Goal: Transaction & Acquisition: Download file/media

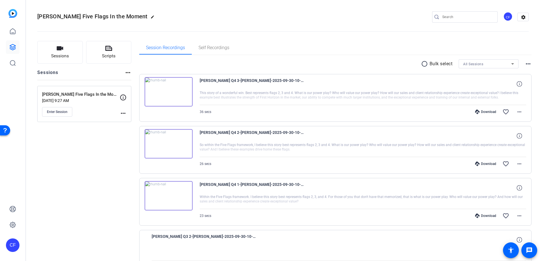
scroll to position [110, 0]
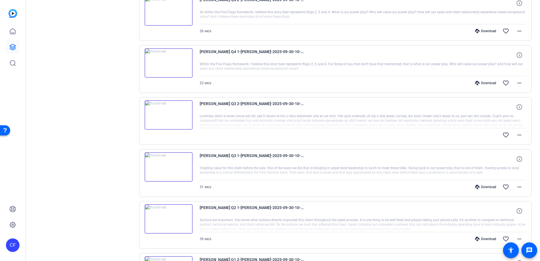
scroll to position [141, 0]
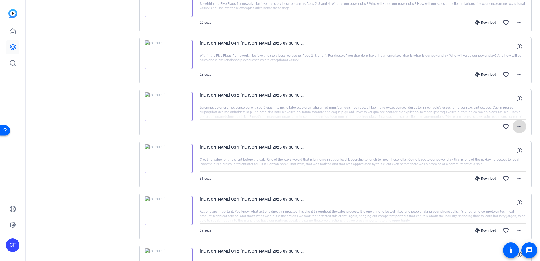
click at [518, 128] on mat-icon "more_horiz" at bounding box center [519, 126] width 7 height 7
click at [518, 125] on div at bounding box center [270, 130] width 540 height 261
click at [108, 102] on div "Sessions Scripts Sessions more_horiz Cory Wallace Five Flags In the Moment Sep …" at bounding box center [84, 188] width 94 height 577
click at [167, 105] on img at bounding box center [169, 106] width 48 height 29
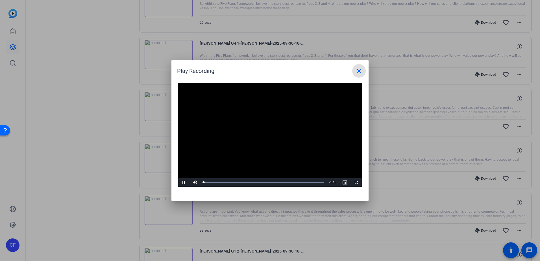
click at [261, 129] on video "Video Player" at bounding box center [270, 134] width 184 height 103
click at [183, 182] on span "Video Player" at bounding box center [183, 182] width 11 height 0
click at [209, 182] on div "61%" at bounding box center [207, 182] width 14 height 8
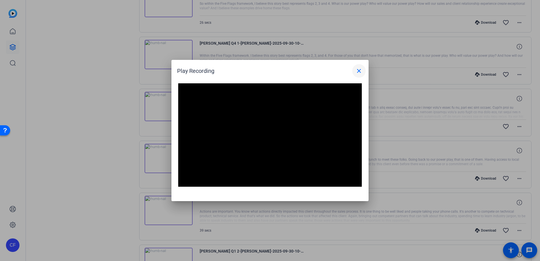
click at [358, 72] on mat-icon "close" at bounding box center [358, 70] width 7 height 7
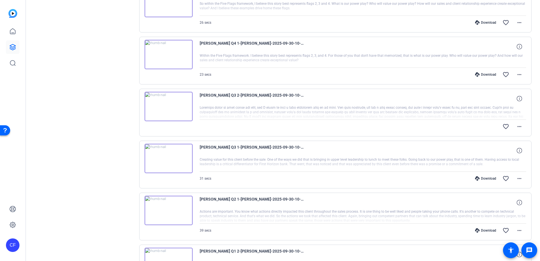
click at [133, 126] on div "Sessions Scripts Sessions more_horiz Cory Wallace Five Flags In the Moment Sep …" at bounding box center [283, 188] width 514 height 591
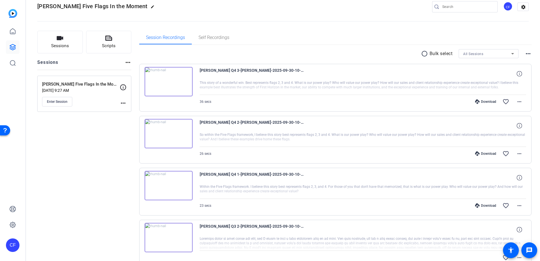
scroll to position [0, 0]
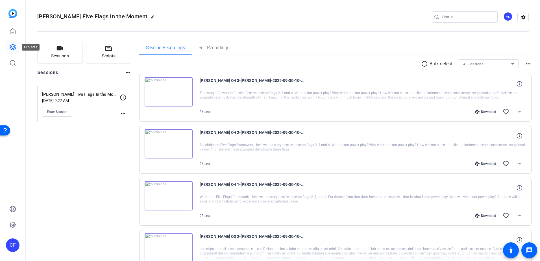
click at [10, 47] on icon at bounding box center [13, 47] width 6 height 6
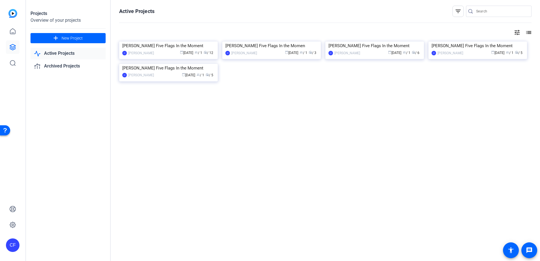
click at [271, 94] on div "Cory Wallace Five Flags In the Moment CF Chris Flanery calendar_today Sep 30 gr…" at bounding box center [325, 68] width 412 height 52
click at [284, 50] on div "Rafael Plasencia Five Flags In the Momen" at bounding box center [271, 46] width 92 height 8
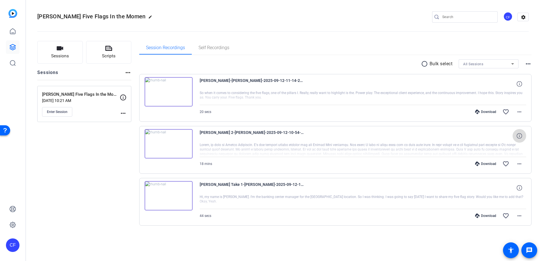
click at [523, 135] on span at bounding box center [519, 136] width 14 height 14
click at [522, 135] on mat-icon "close" at bounding box center [519, 135] width 7 height 7
click at [17, 45] on link at bounding box center [13, 47] width 14 height 14
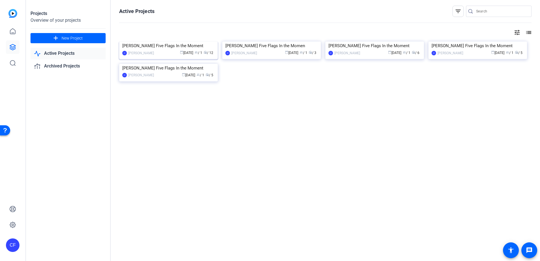
click at [182, 56] on div "calendar_today Sep 30 group / 1 radio / 12" at bounding box center [186, 53] width 58 height 6
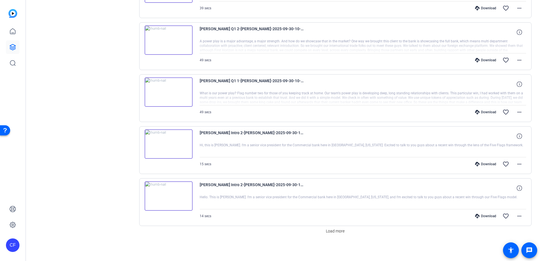
scroll to position [364, 0]
click at [335, 231] on span "Load more" at bounding box center [335, 231] width 19 height 6
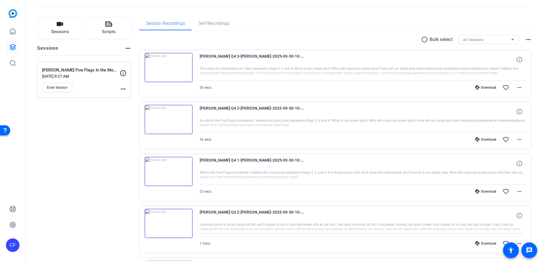
scroll to position [56, 0]
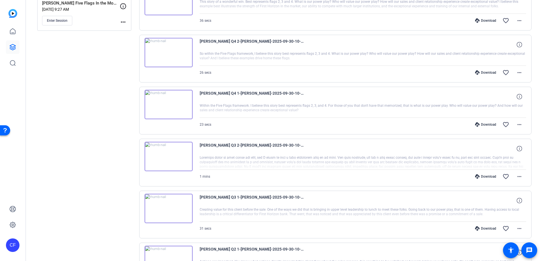
scroll to position [169, 0]
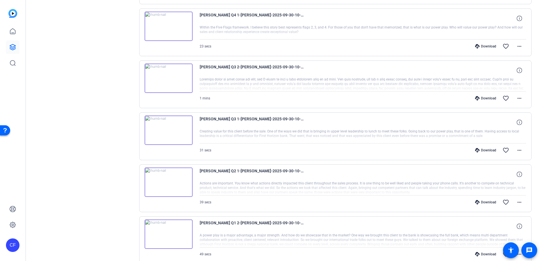
click at [168, 130] on img at bounding box center [169, 129] width 48 height 29
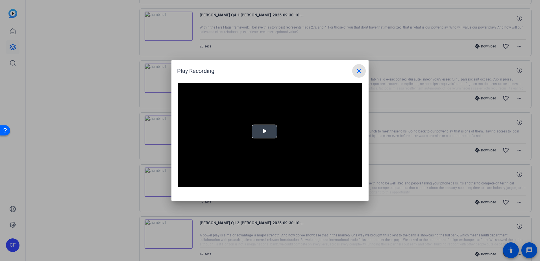
click at [264, 132] on span "Video Player" at bounding box center [264, 132] width 0 height 0
click at [357, 71] on mat-icon "close" at bounding box center [358, 70] width 7 height 7
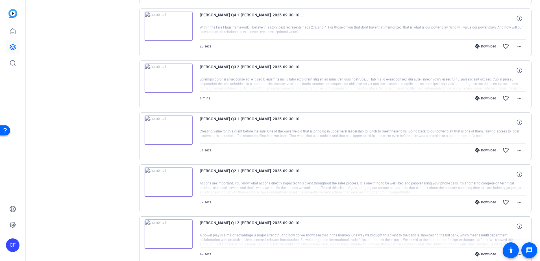
click at [96, 103] on div "Sessions Scripts Sessions more_horiz Cory Wallace Five Flags In the Moment Sep …" at bounding box center [84, 207] width 94 height 670
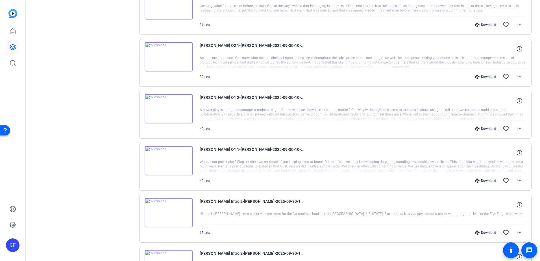
scroll to position [316, 0]
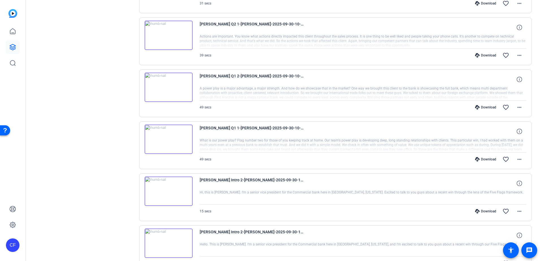
click at [127, 136] on div "Sessions Scripts Sessions more_horiz Cory Wallace Five Flags In the Moment Sep …" at bounding box center [84, 60] width 94 height 670
click at [106, 102] on div "Sessions Scripts Sessions more_horiz Cory Wallace Five Flags In the Moment Sep …" at bounding box center [84, 60] width 94 height 670
click at [111, 106] on div "Sessions Scripts Sessions more_horiz Cory Wallace Five Flags In the Moment Sep …" at bounding box center [84, 60] width 94 height 670
click at [112, 119] on div "Sessions Scripts Sessions more_horiz Cory Wallace Five Flags In the Moment Sep …" at bounding box center [84, 60] width 94 height 670
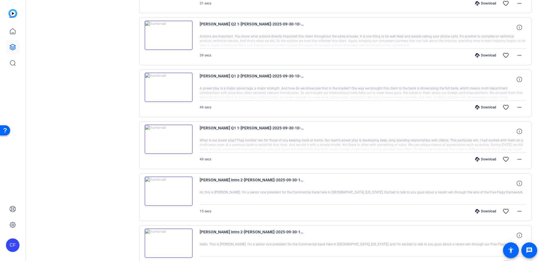
click at [117, 130] on div "Sessions Scripts Sessions more_horiz Cory Wallace Five Flags In the Moment Sep …" at bounding box center [84, 60] width 94 height 670
click at [86, 53] on div "Sessions Scripts Sessions more_horiz Cory Wallace Five Flags In the Moment Sep …" at bounding box center [84, 60] width 94 height 670
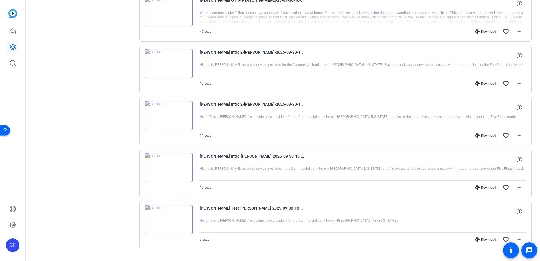
scroll to position [457, 0]
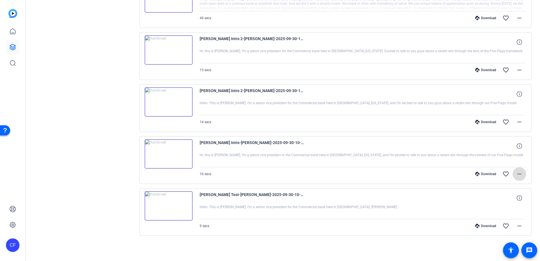
click at [517, 173] on mat-icon "more_horiz" at bounding box center [519, 174] width 7 height 7
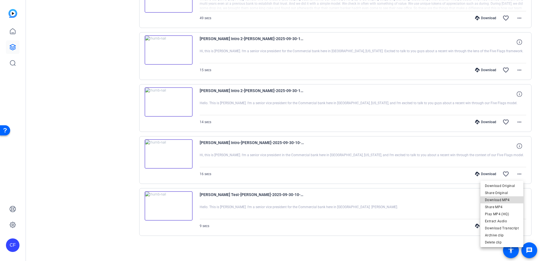
click at [504, 200] on span "Download MP4" at bounding box center [502, 200] width 34 height 7
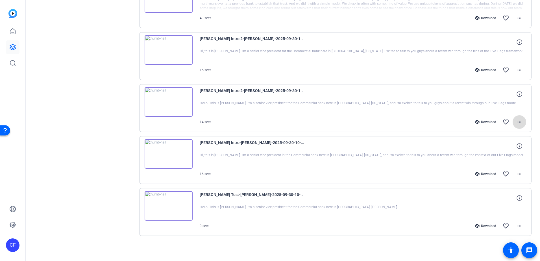
click at [518, 121] on mat-icon "more_horiz" at bounding box center [519, 122] width 7 height 7
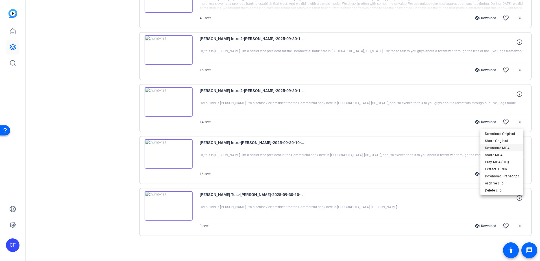
click at [505, 147] on span "Download MP4" at bounding box center [502, 148] width 34 height 7
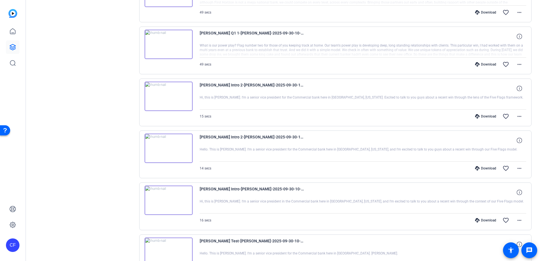
scroll to position [401, 0]
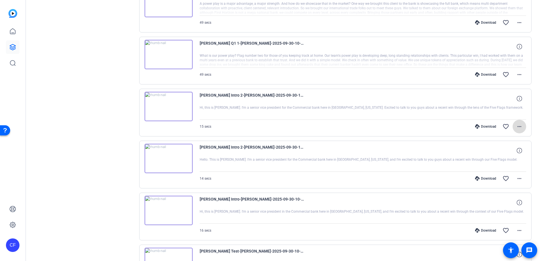
click at [516, 126] on mat-icon "more_horiz" at bounding box center [519, 126] width 7 height 7
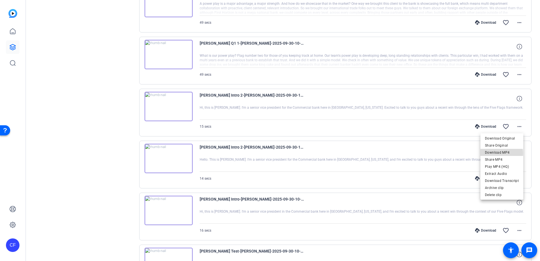
click at [502, 153] on span "Download MP4" at bounding box center [502, 152] width 34 height 7
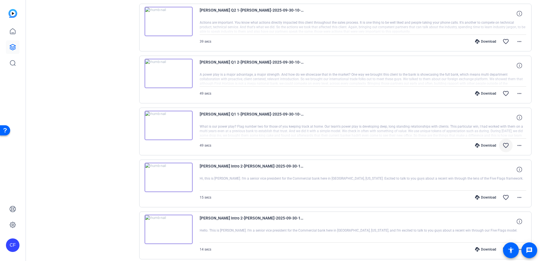
scroll to position [316, 0]
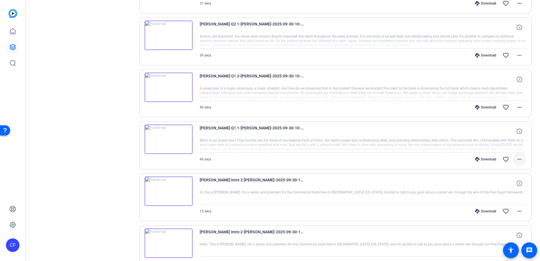
click at [516, 159] on mat-icon "more_horiz" at bounding box center [519, 159] width 7 height 7
click at [503, 185] on span "Download MP4" at bounding box center [502, 185] width 34 height 7
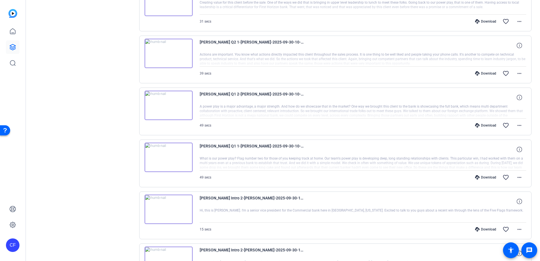
scroll to position [288, 0]
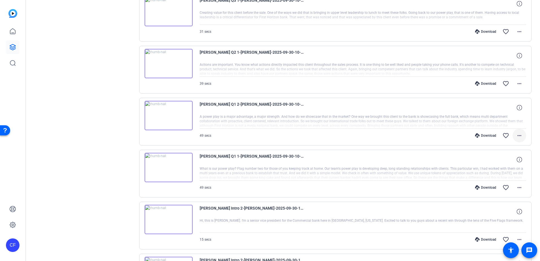
click at [518, 135] on mat-icon "more_horiz" at bounding box center [519, 135] width 7 height 7
click at [505, 162] on span "Download MP4" at bounding box center [502, 161] width 34 height 7
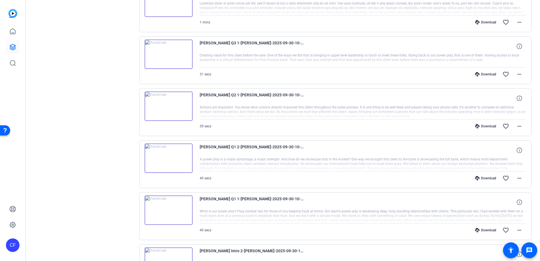
scroll to position [232, 0]
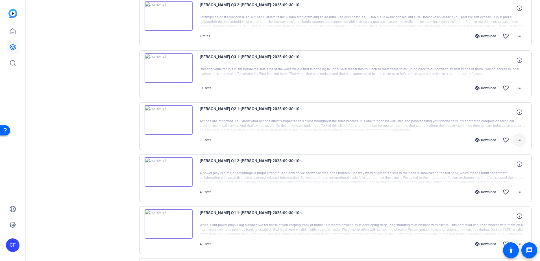
click at [516, 138] on mat-icon "more_horiz" at bounding box center [519, 140] width 7 height 7
click at [502, 164] on span "Download MP4" at bounding box center [502, 166] width 34 height 7
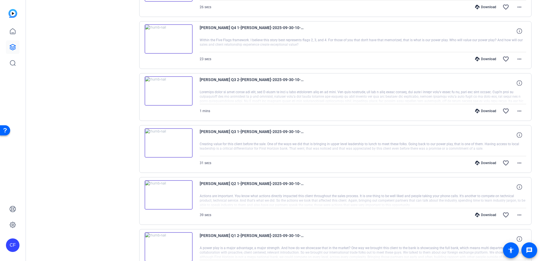
scroll to position [147, 0]
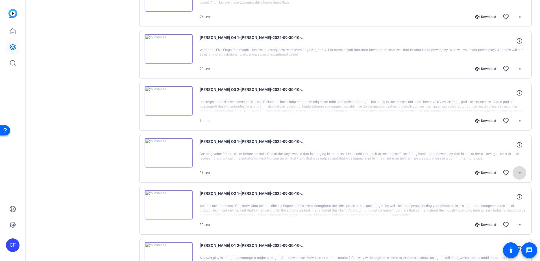
click at [517, 172] on mat-icon "more_horiz" at bounding box center [519, 172] width 7 height 7
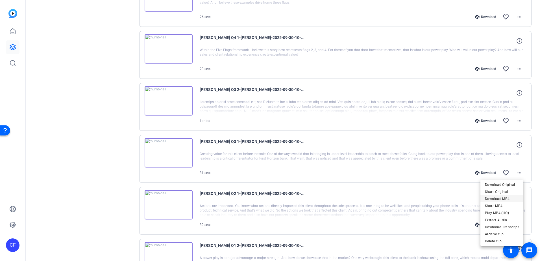
click at [501, 198] on span "Download MP4" at bounding box center [502, 198] width 34 height 7
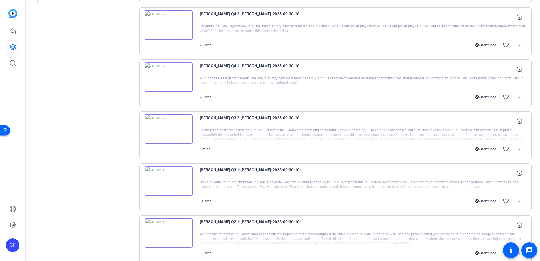
scroll to position [90, 0]
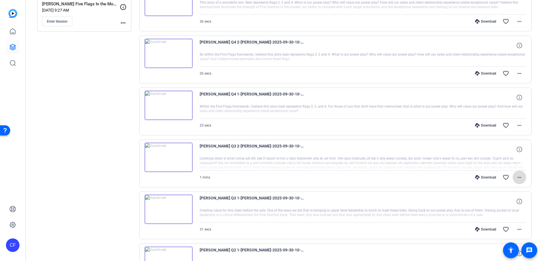
click at [517, 176] on mat-icon "more_horiz" at bounding box center [519, 177] width 7 height 7
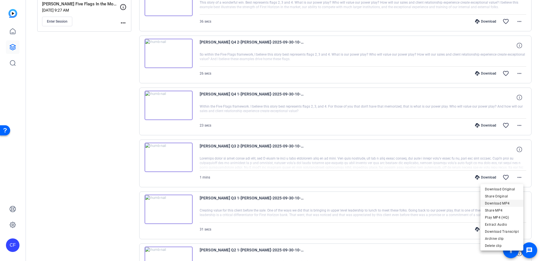
click at [505, 203] on span "Download MP4" at bounding box center [502, 203] width 34 height 7
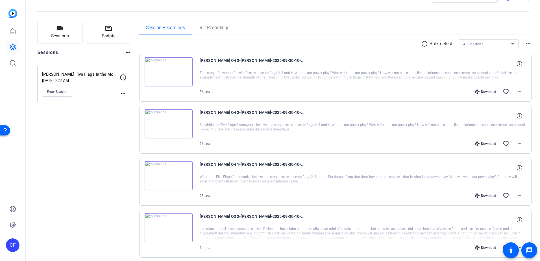
scroll to position [34, 0]
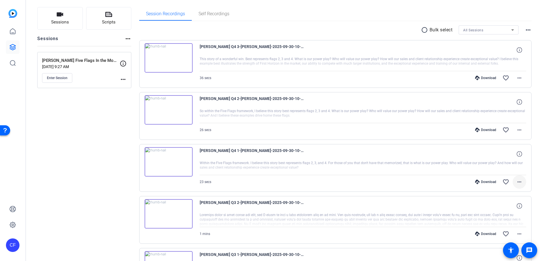
click at [520, 180] on span at bounding box center [519, 182] width 14 height 14
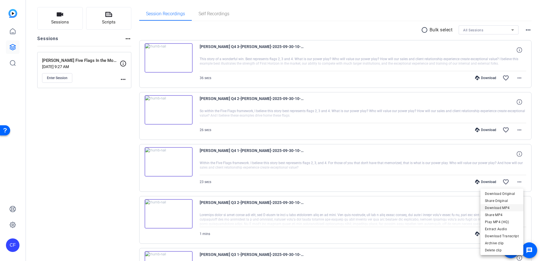
click at [501, 207] on span "Download MP4" at bounding box center [502, 207] width 34 height 7
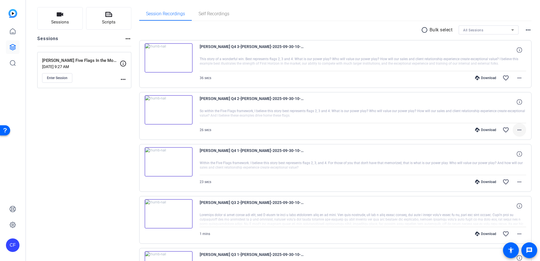
click at [518, 131] on mat-icon "more_horiz" at bounding box center [519, 129] width 7 height 7
click at [511, 156] on span "Download MP4" at bounding box center [502, 155] width 34 height 7
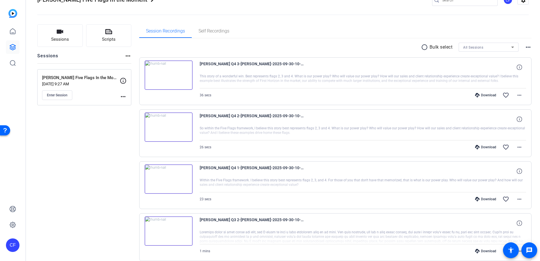
scroll to position [0, 0]
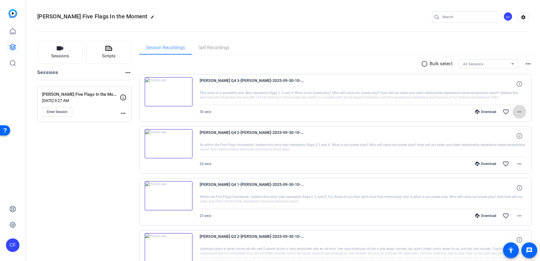
click at [519, 112] on mat-icon "more_horiz" at bounding box center [519, 111] width 7 height 7
click at [508, 136] on span "Download MP4" at bounding box center [502, 137] width 34 height 7
click at [264, 60] on div "radio_button_unchecked Bulk select All Sessions more_horiz" at bounding box center [335, 63] width 392 height 9
